Goal: Information Seeking & Learning: Learn about a topic

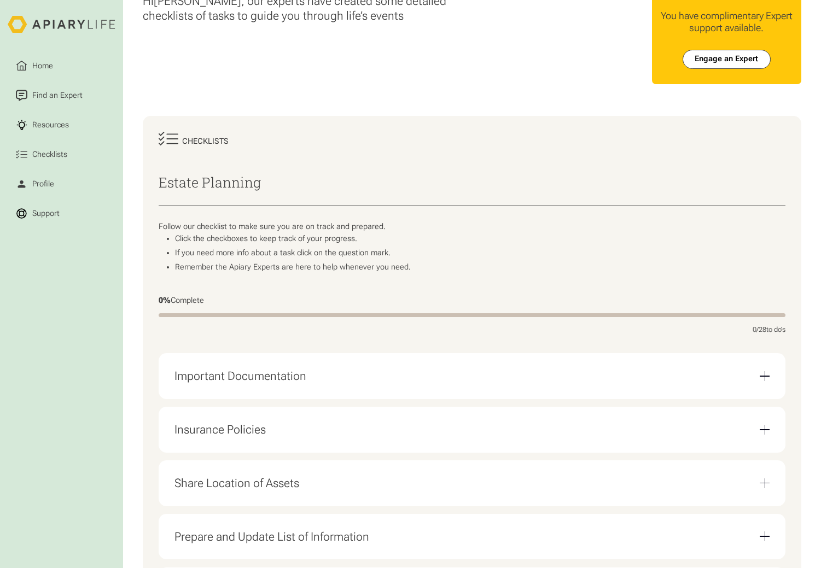
scroll to position [44, 0]
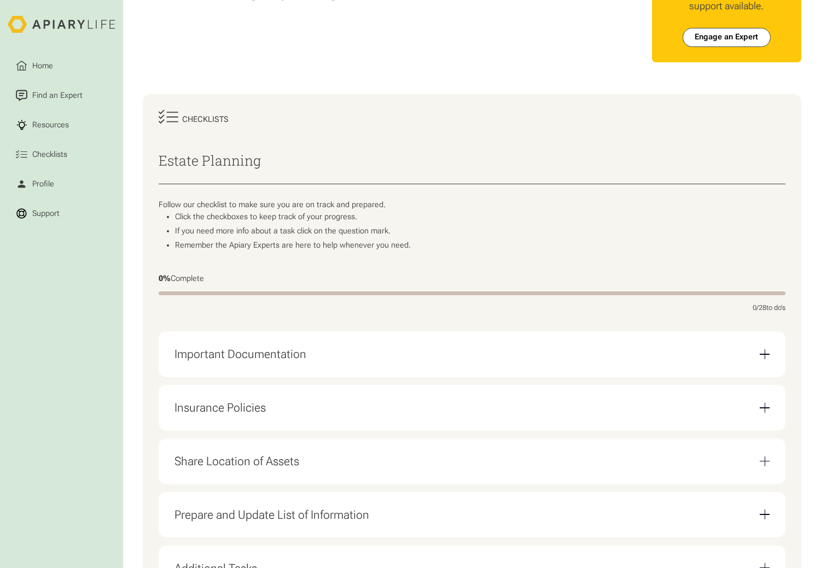
click at [767, 366] on div "Important Documentation" at bounding box center [471, 355] width 595 height 30
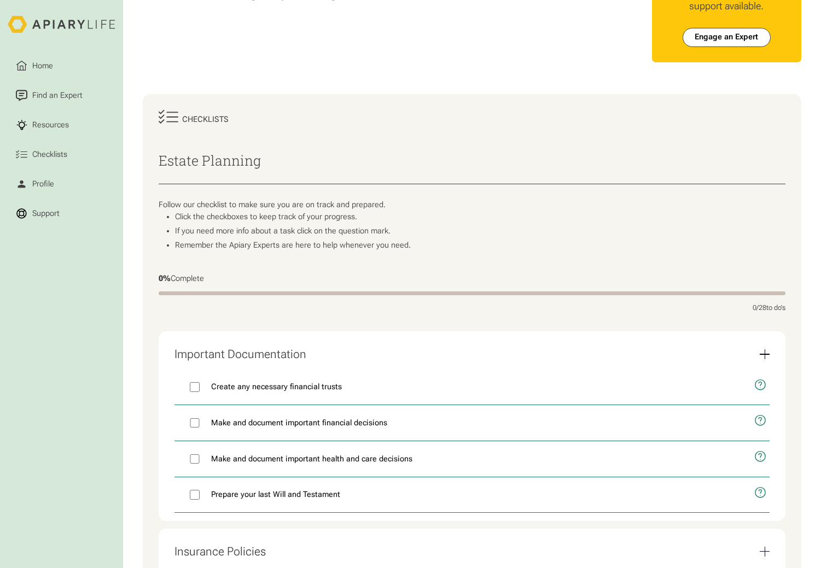
click at [767, 366] on div "Important Documentation" at bounding box center [471, 355] width 595 height 30
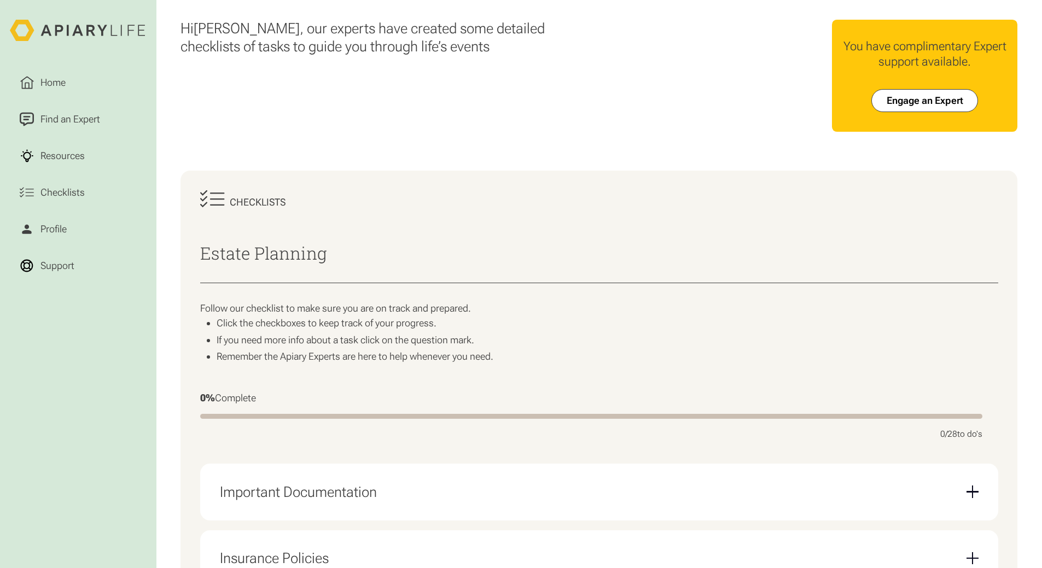
scroll to position [623, 0]
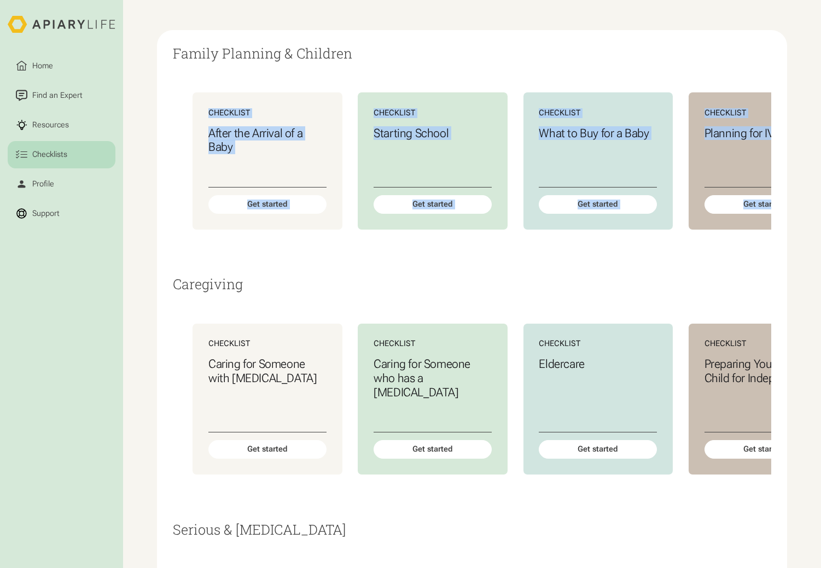
scroll to position [160, 0]
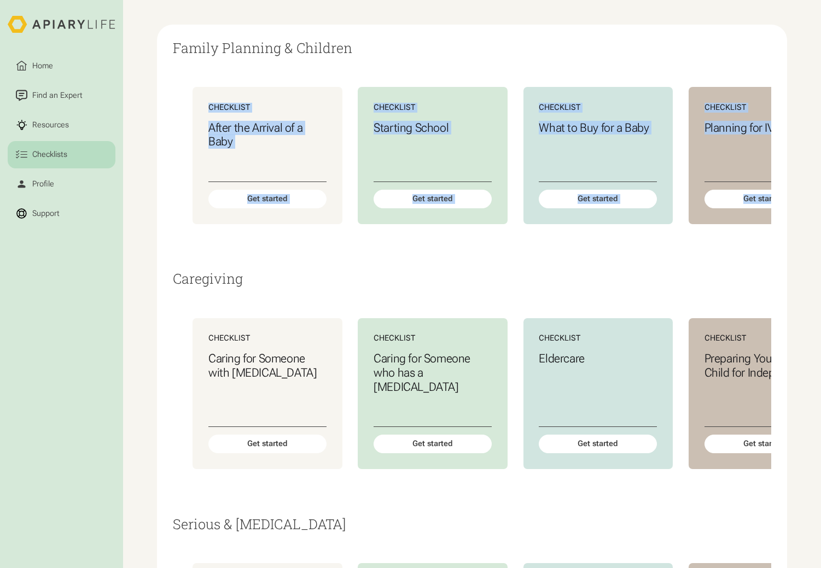
drag, startPoint x: 824, startPoint y: 182, endPoint x: 828, endPoint y: 232, distance: 49.9
click at [820, 232] on html "Home Find an Expert Resources Checklists Profile Support Checklists The ApiaryL…" at bounding box center [410, 124] width 821 height 568
click at [668, 52] on html "Home Find an Expert Resources Checklists Profile Support Checklists The ApiaryL…" at bounding box center [410, 124] width 821 height 568
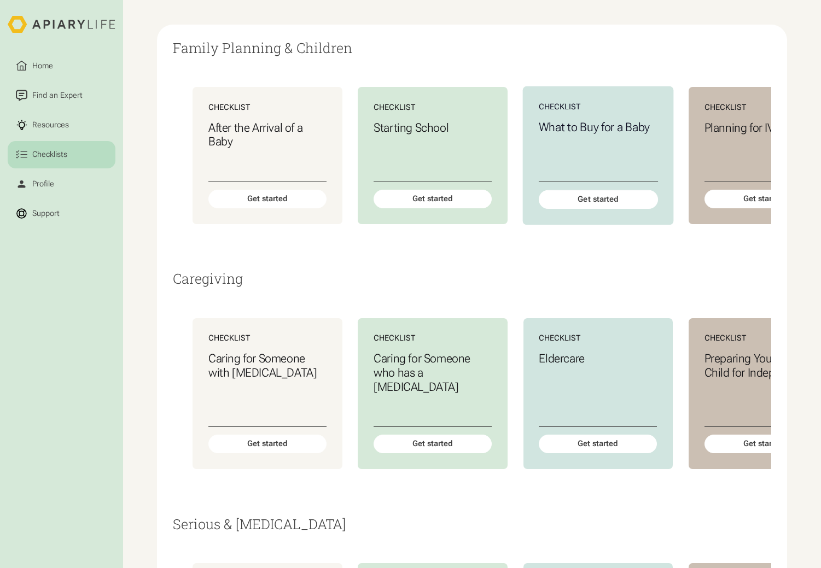
click at [624, 133] on h3 "What to Buy for a Baby" at bounding box center [597, 127] width 119 height 14
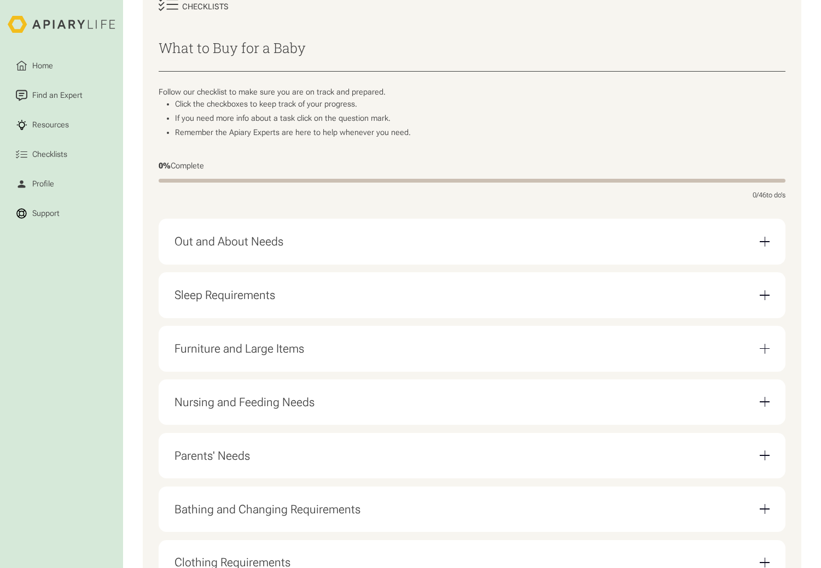
scroll to position [227, 0]
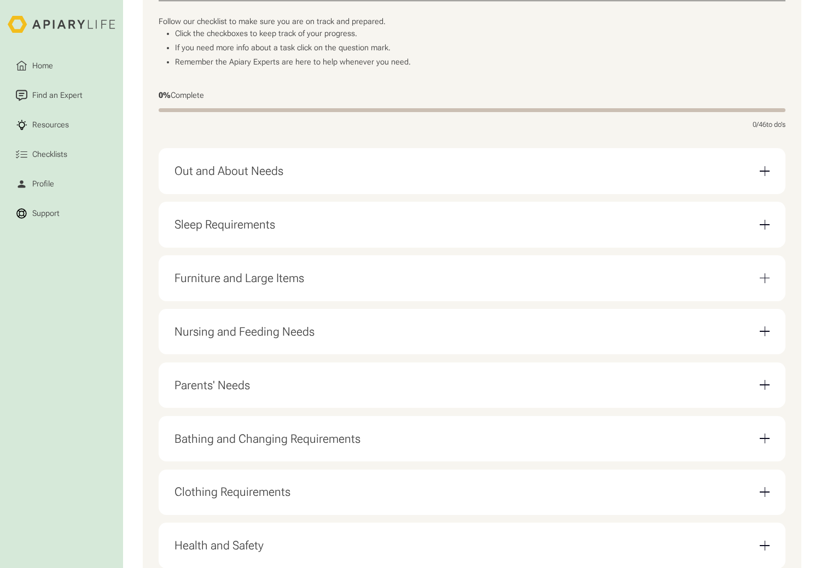
click at [767, 175] on div "Email Form" at bounding box center [765, 171] width 10 height 10
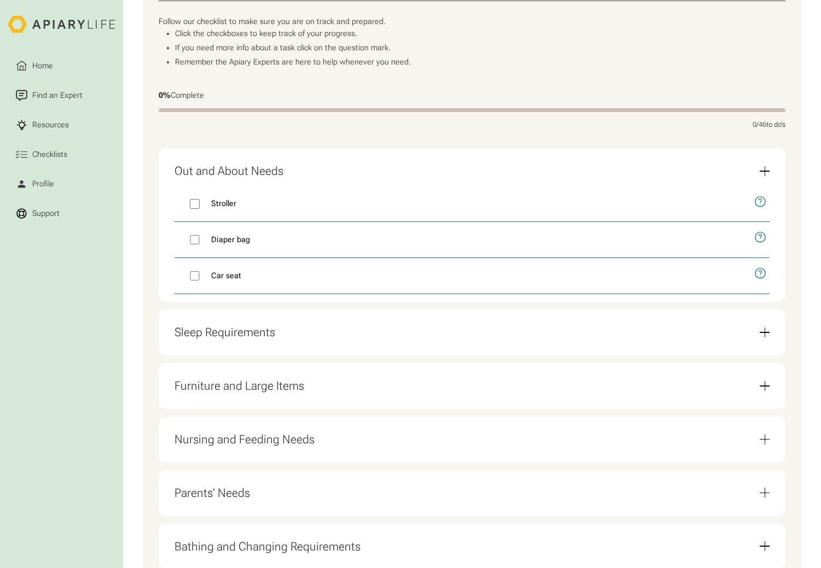
click at [767, 175] on div "Email Form" at bounding box center [765, 171] width 10 height 10
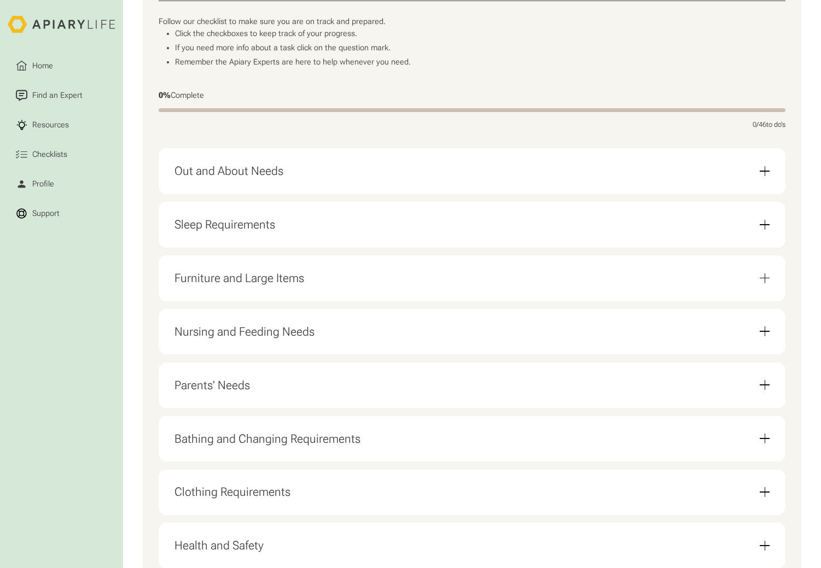
click at [767, 230] on div "Email Form" at bounding box center [765, 225] width 10 height 10
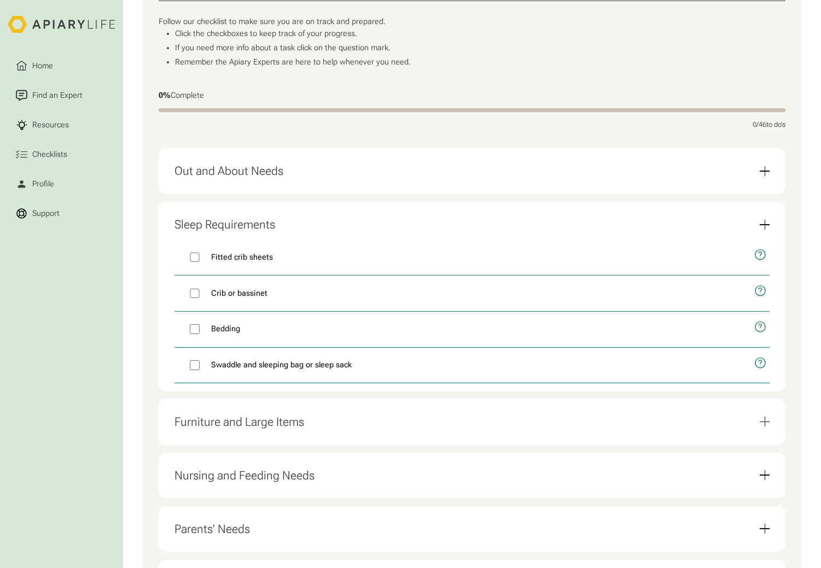
click at [767, 230] on div "Email Form" at bounding box center [765, 225] width 10 height 10
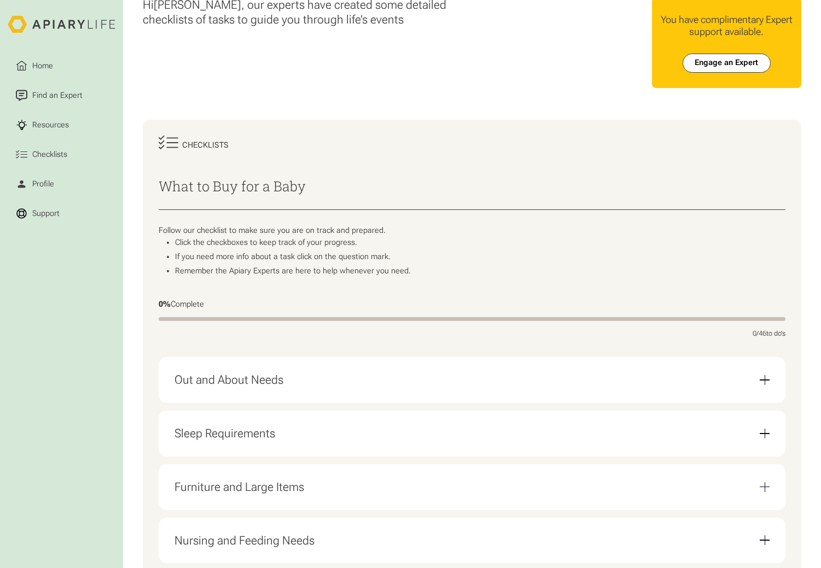
scroll to position [0, 0]
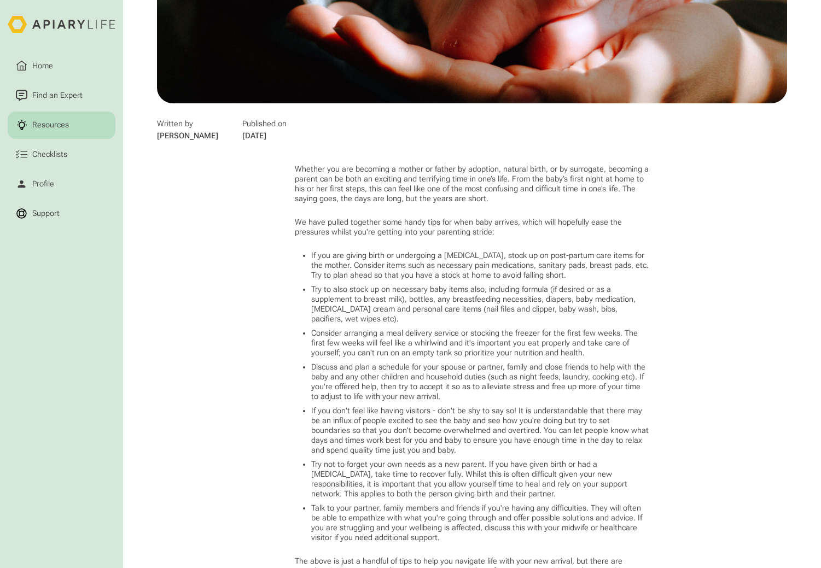
scroll to position [378, 0]
